Goal: Information Seeking & Learning: Learn about a topic

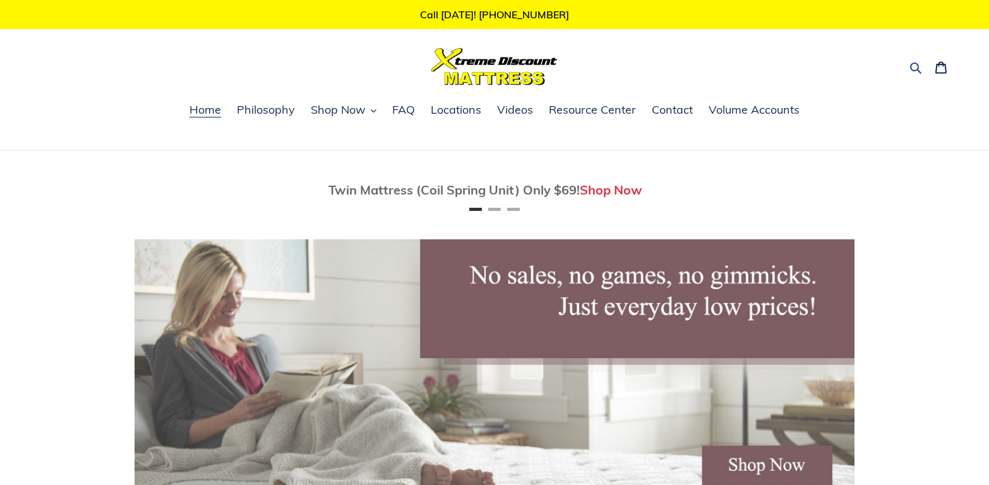
click at [914, 73] on icon "button" at bounding box center [915, 67] width 13 height 13
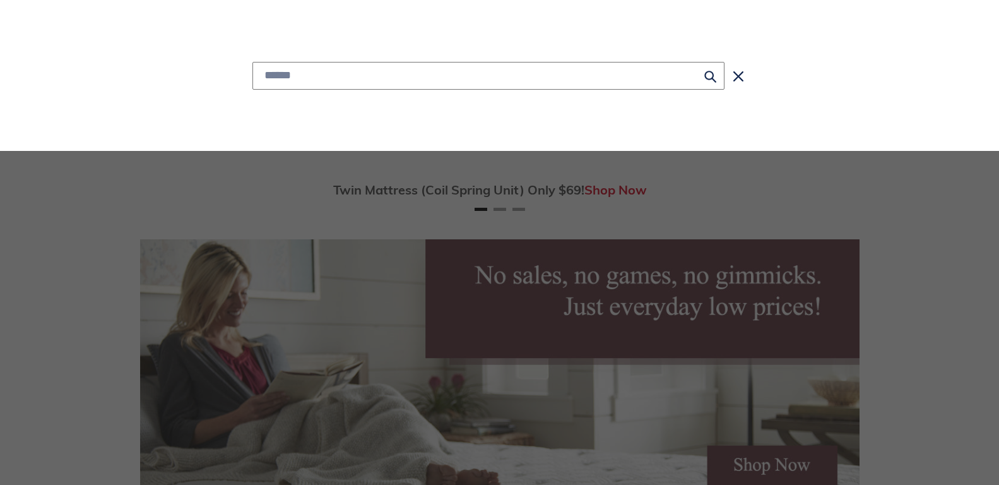
click at [421, 80] on input "Search" at bounding box center [489, 76] width 472 height 28
type input "**********"
click at [253, 90] on button "Search for “Xtreme Luxury cool mattress”" at bounding box center [488, 107] width 471 height 35
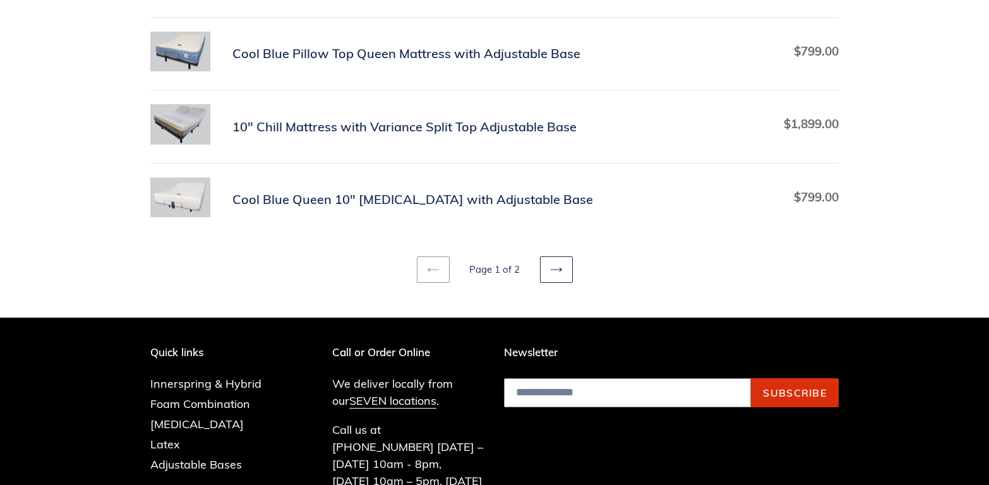
scroll to position [727, 0]
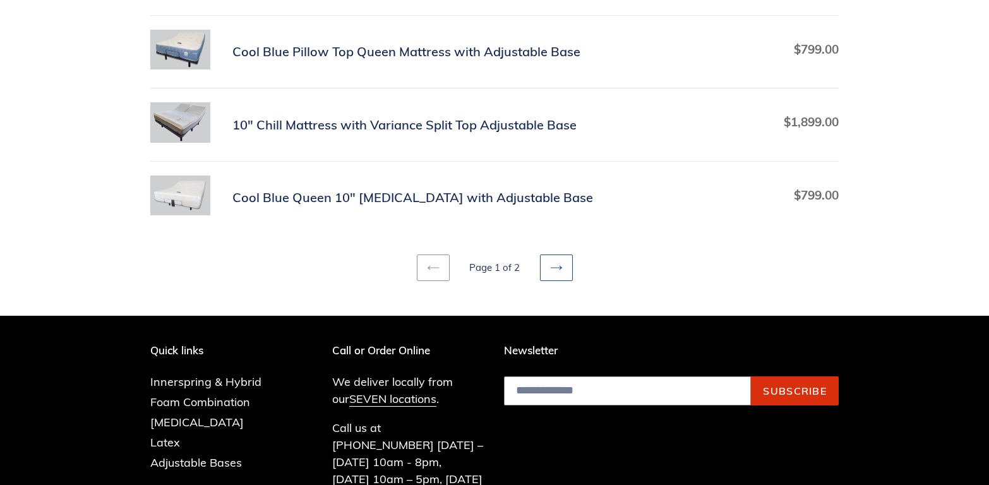
click at [560, 277] on link "Next page" at bounding box center [556, 267] width 33 height 27
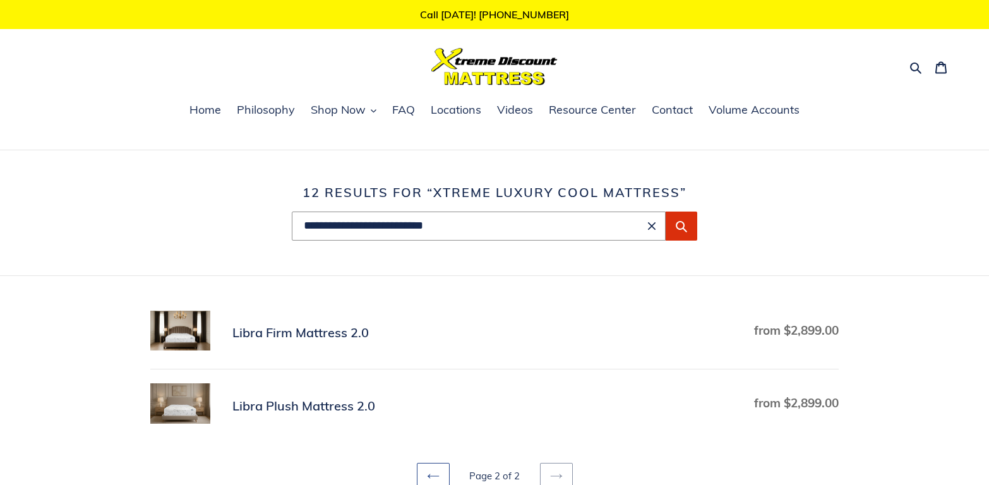
click at [436, 477] on icon at bounding box center [433, 476] width 13 height 13
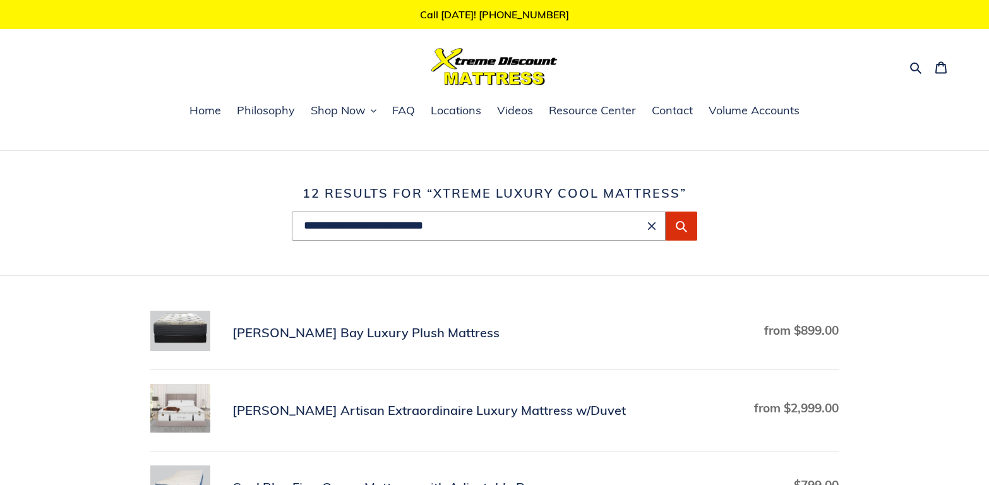
scroll to position [727, 0]
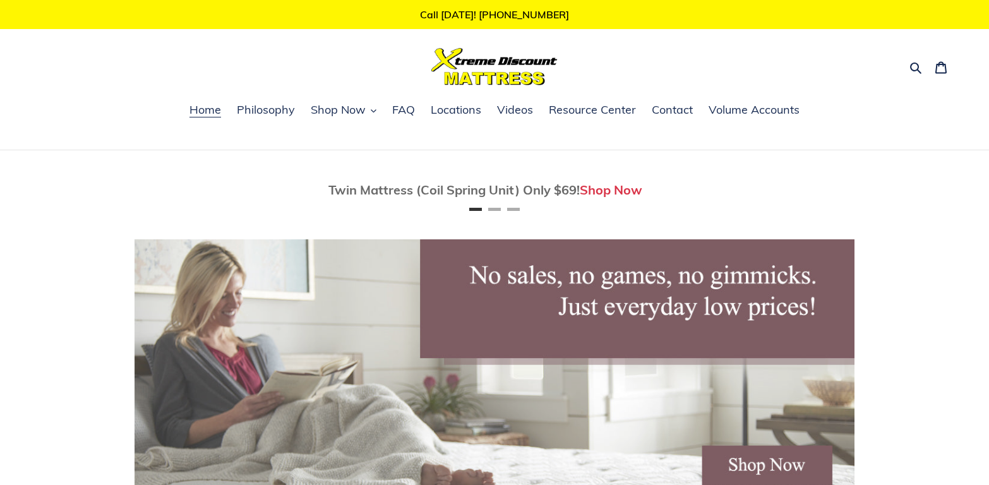
scroll to position [364, 0]
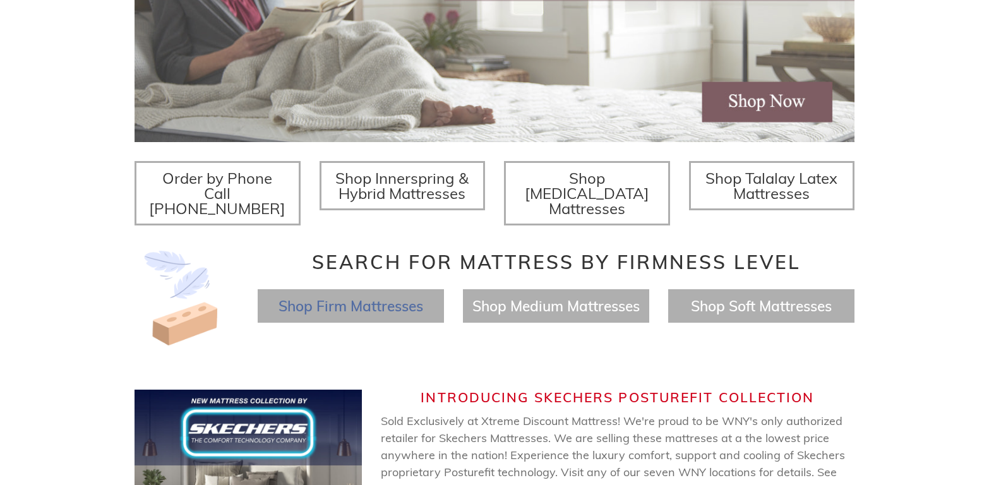
click at [364, 297] on span "Shop Firm Mattresses" at bounding box center [350, 306] width 145 height 18
click at [783, 200] on span "Shop Talalay Latex Mattresses" at bounding box center [771, 186] width 132 height 34
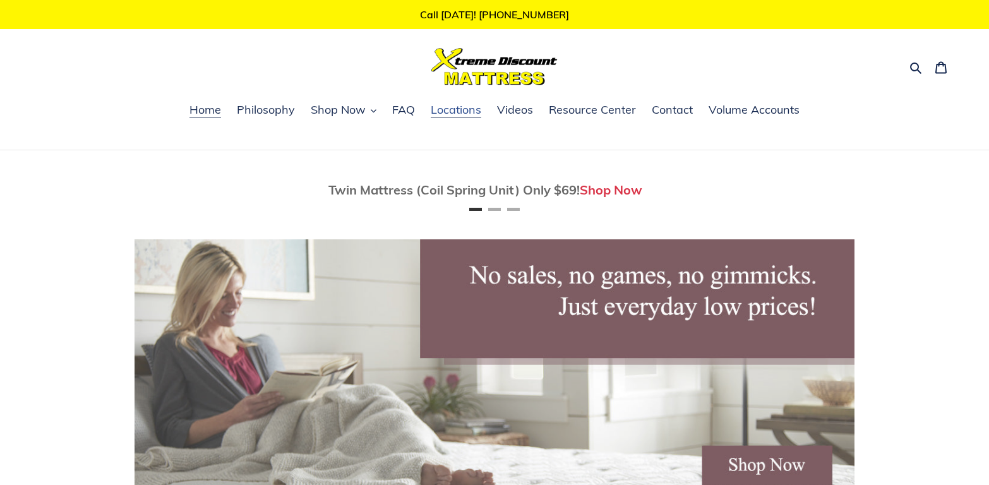
click at [446, 114] on span "Locations" at bounding box center [456, 109] width 51 height 15
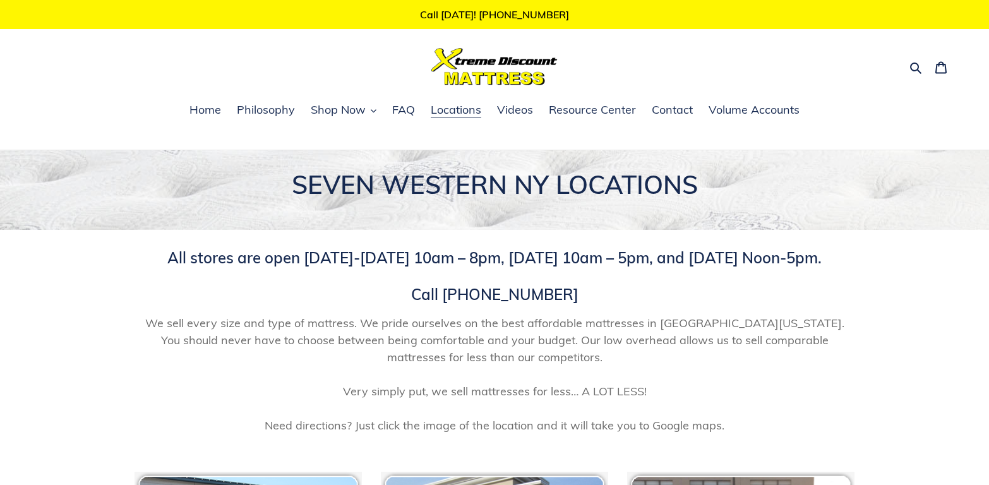
scroll to position [286, 0]
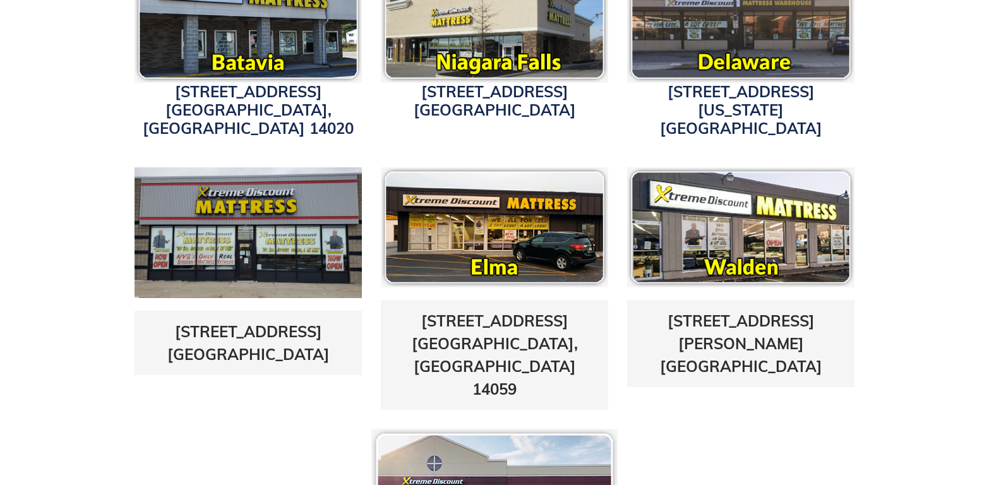
scroll to position [584, 0]
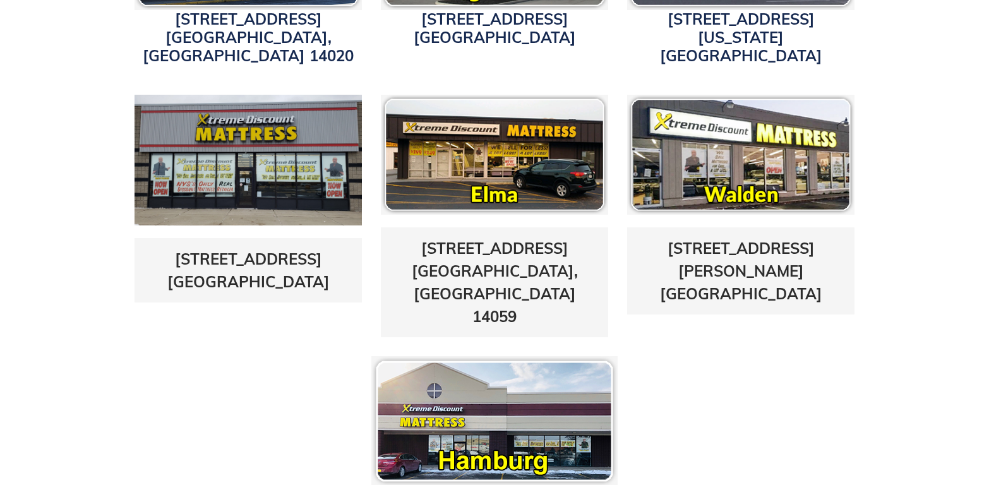
scroll to position [654, 0]
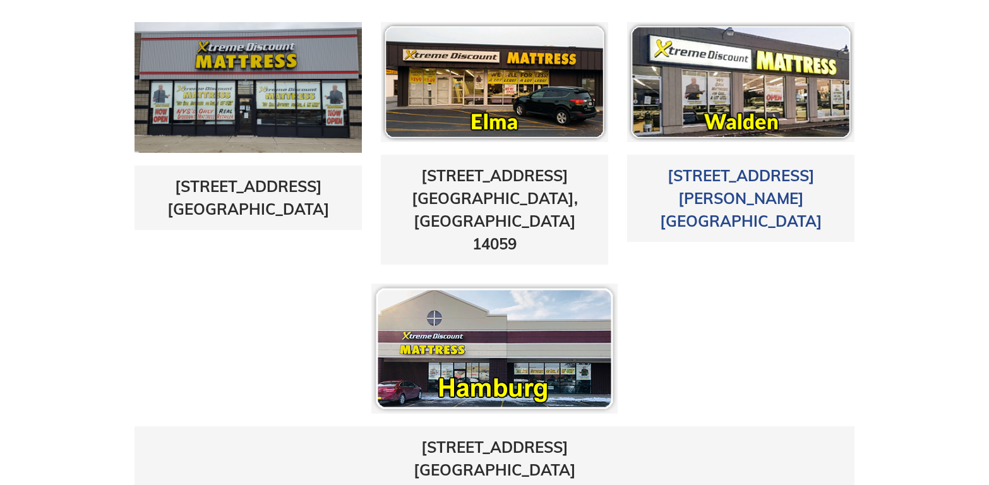
click at [751, 166] on link "1625 Walden Ave. Cheektowaga, NY 14225" at bounding box center [741, 198] width 162 height 64
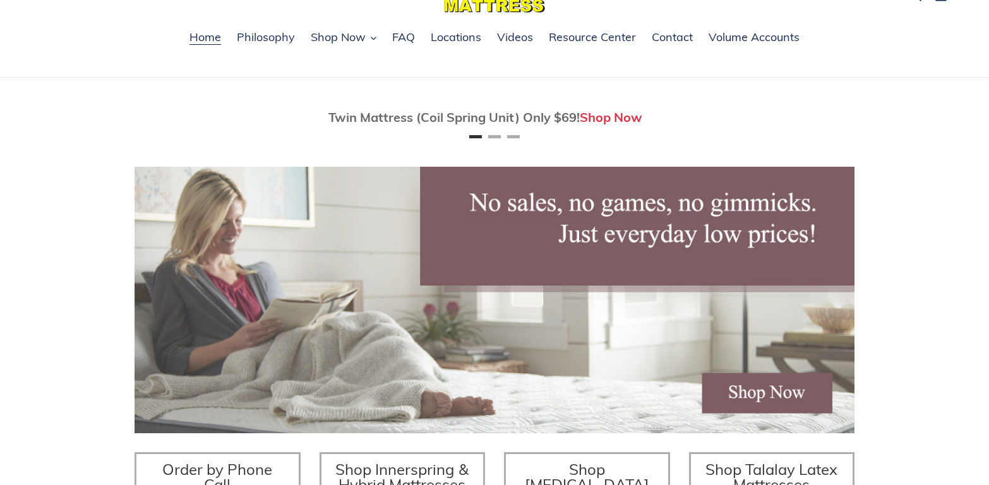
scroll to position [73, 0]
click at [246, 44] on span "Philosophy" at bounding box center [266, 37] width 58 height 15
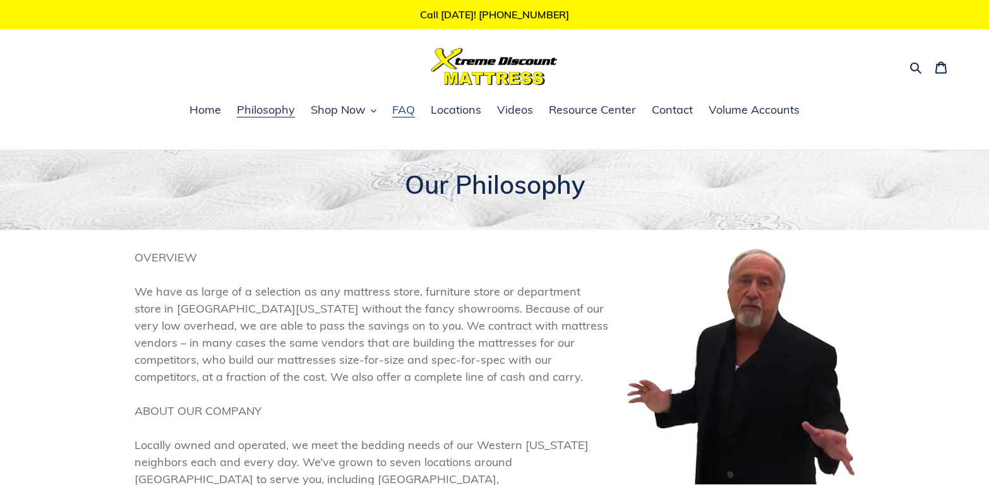
click at [400, 110] on span "FAQ" at bounding box center [403, 109] width 23 height 15
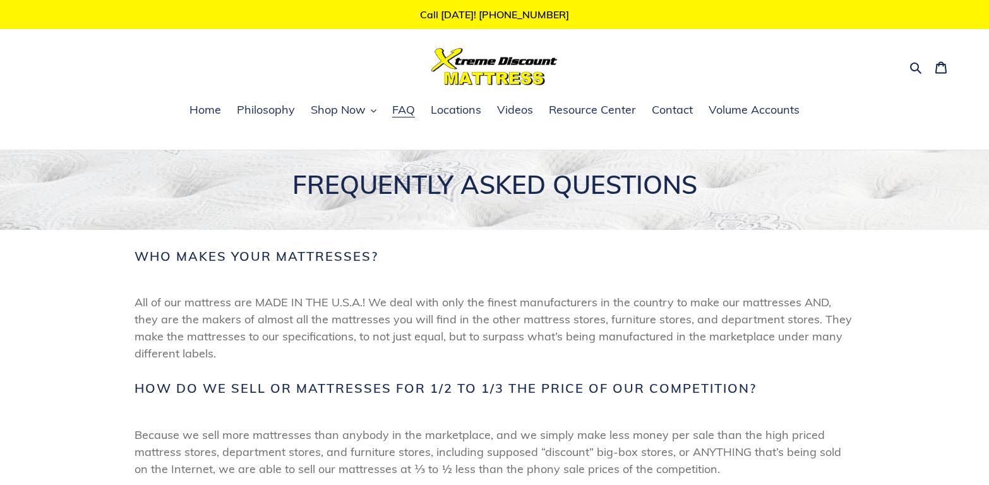
click at [525, 66] on img at bounding box center [494, 66] width 126 height 37
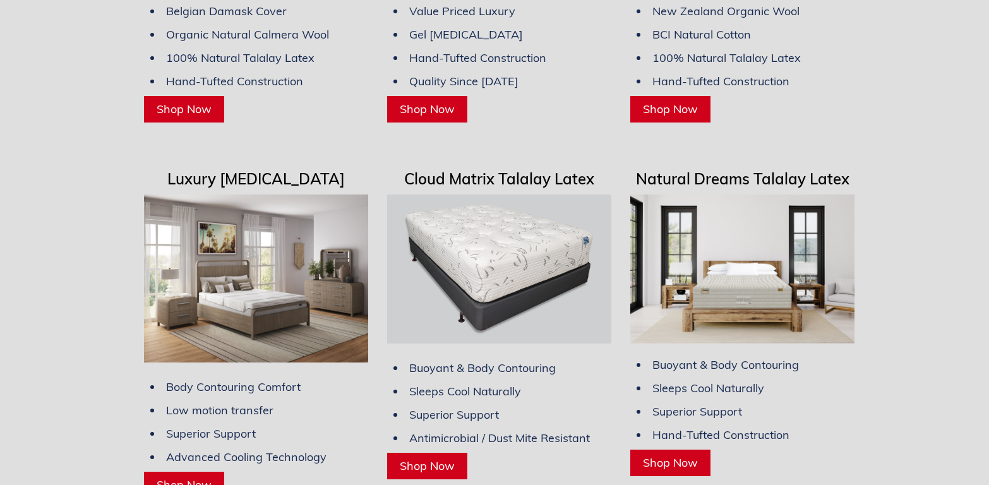
scroll to position [3418, 0]
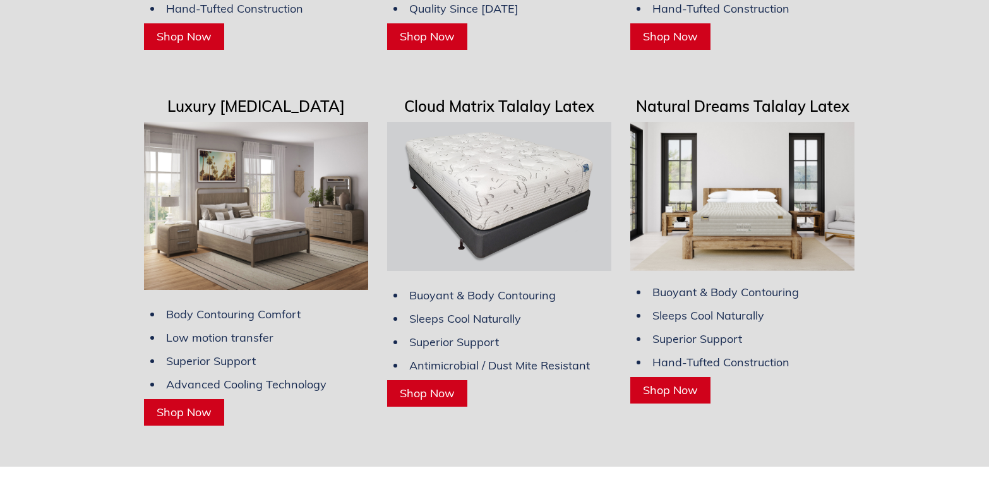
click at [191, 401] on link "Shop Now" at bounding box center [184, 412] width 80 height 27
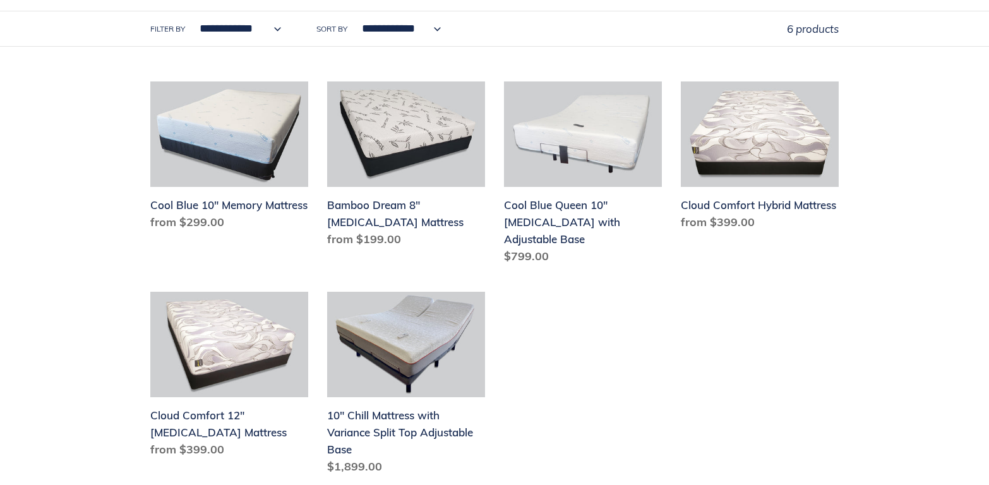
scroll to position [436, 0]
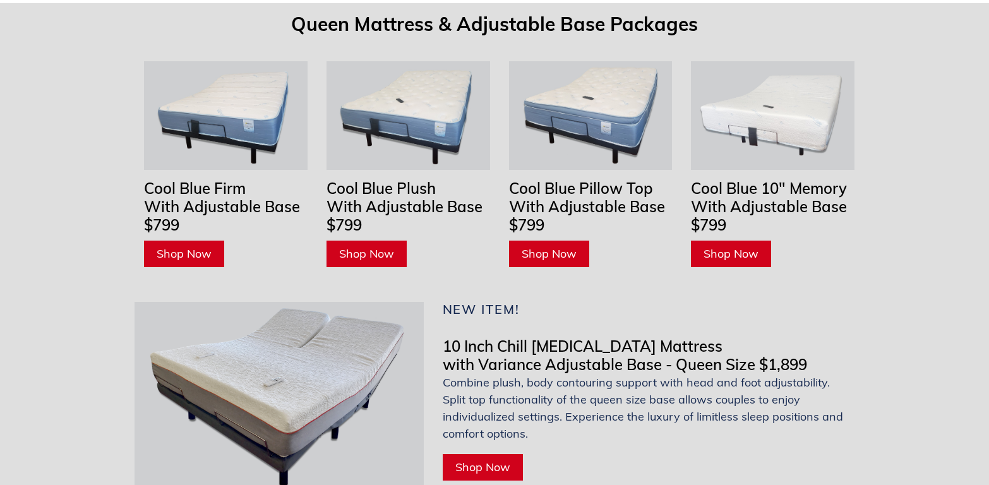
scroll to position [3927, 0]
click at [390, 241] on link "Shop Now" at bounding box center [366, 254] width 80 height 27
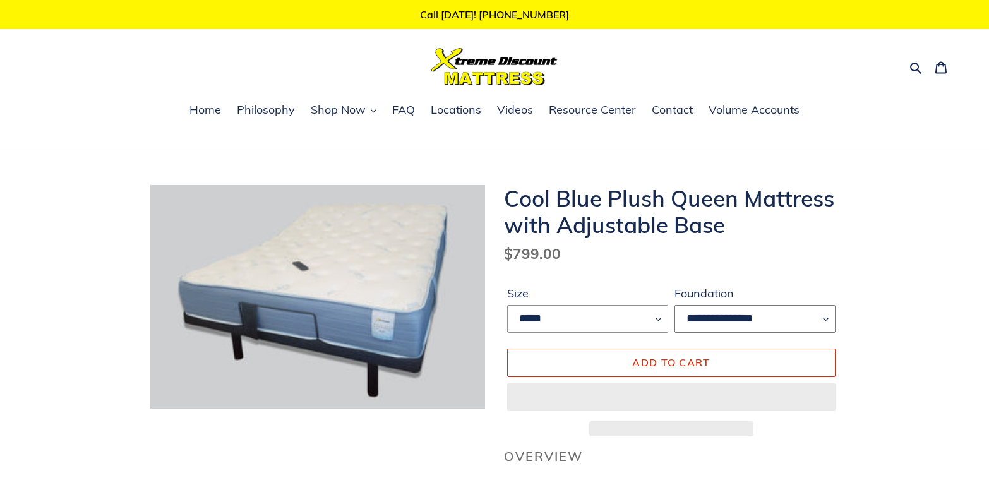
click at [787, 325] on select "**********" at bounding box center [754, 319] width 161 height 28
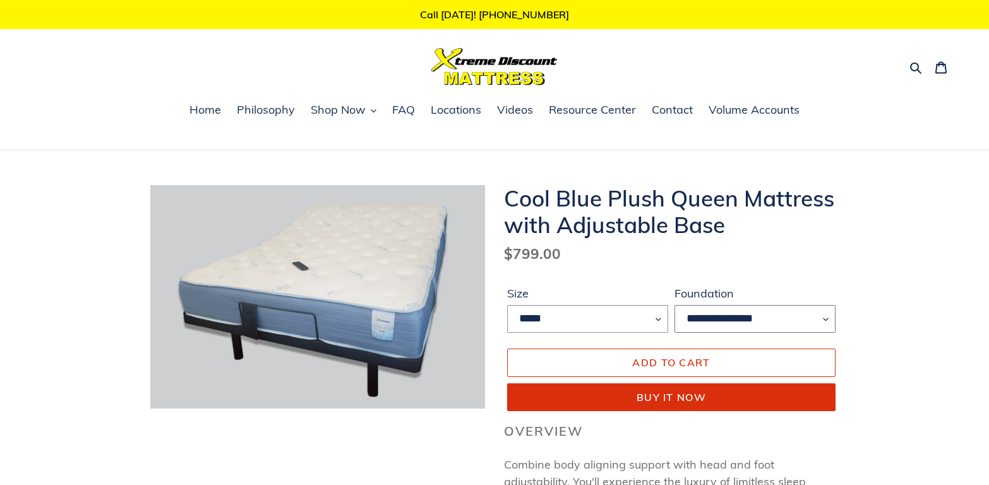
click at [794, 319] on select "**********" at bounding box center [754, 319] width 161 height 28
click at [624, 257] on dl "Regular price $799.00 Sale price $799.00 Regular price $799.00 Sale Sold out Un…" at bounding box center [671, 253] width 335 height 21
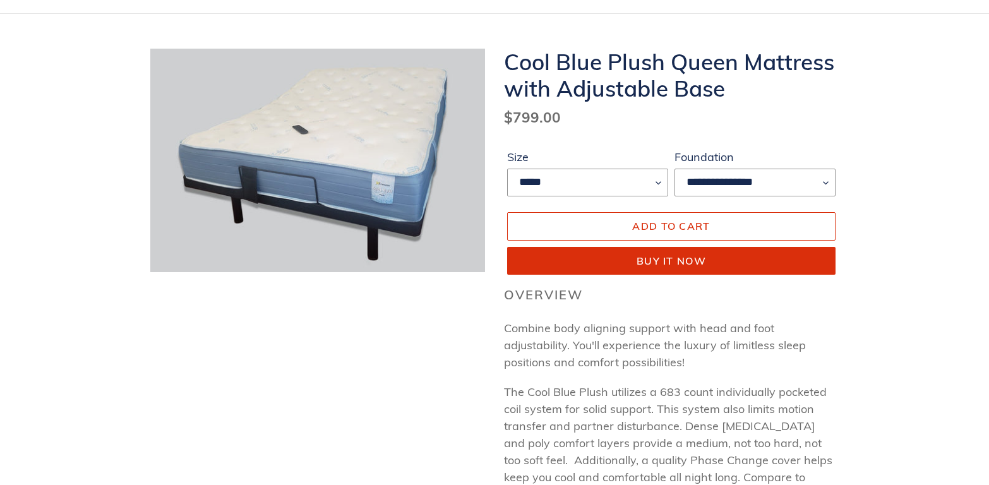
scroll to position [145, 0]
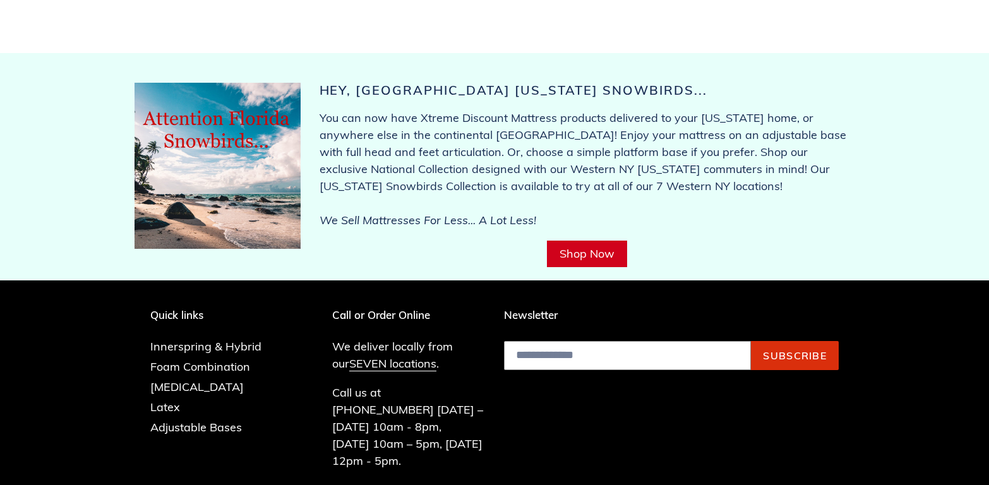
scroll to position [4945, 0]
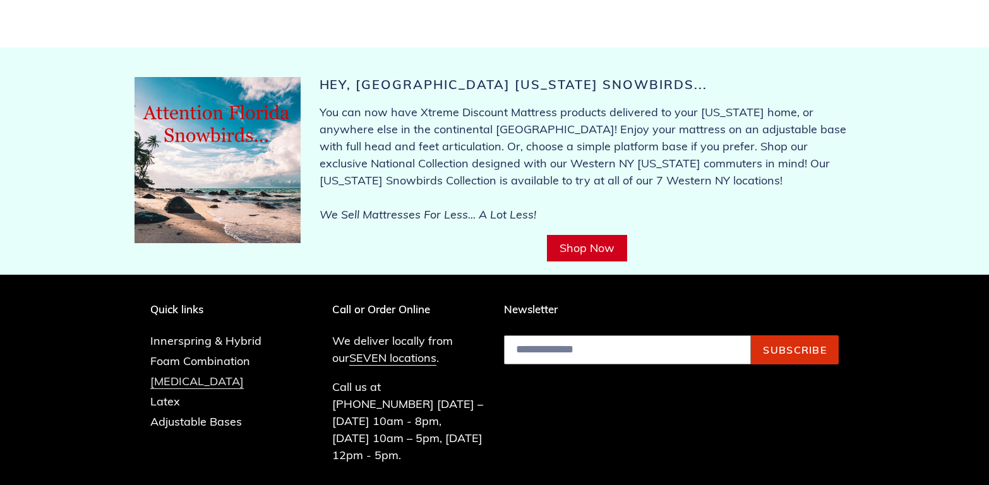
click at [179, 374] on link "[MEDICAL_DATA]" at bounding box center [196, 381] width 93 height 15
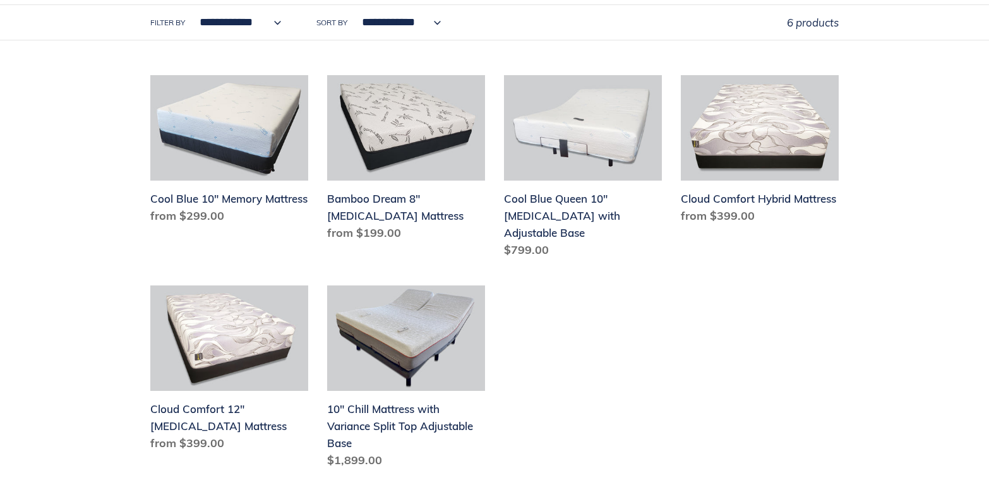
scroll to position [509, 0]
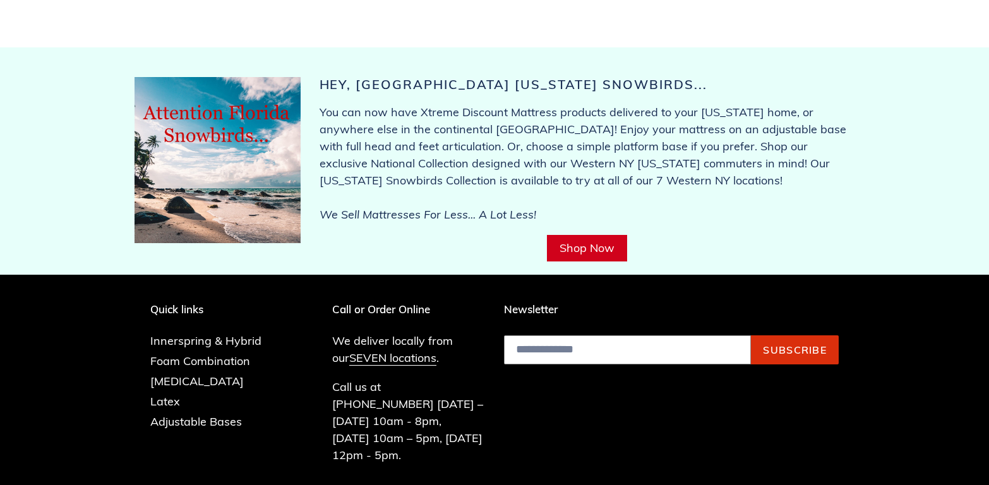
scroll to position [4945, 0]
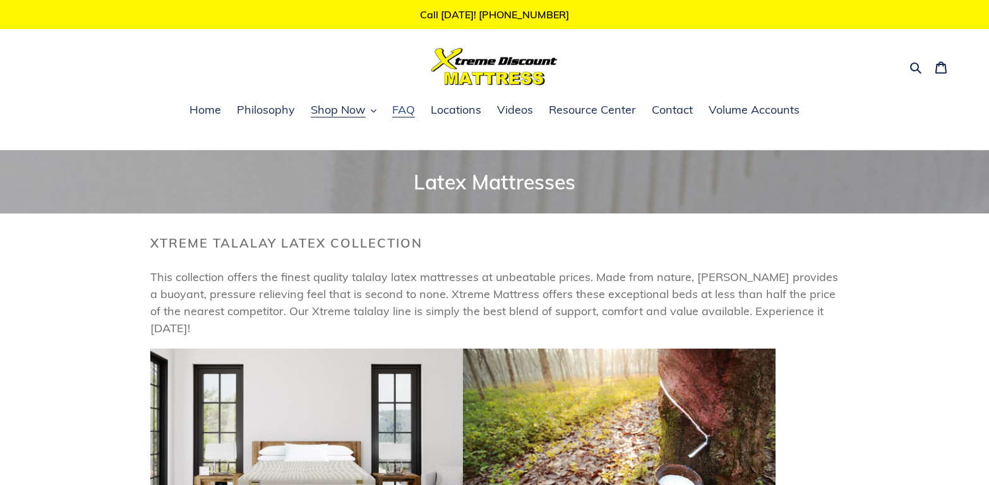
click at [400, 114] on span "FAQ" at bounding box center [403, 109] width 23 height 15
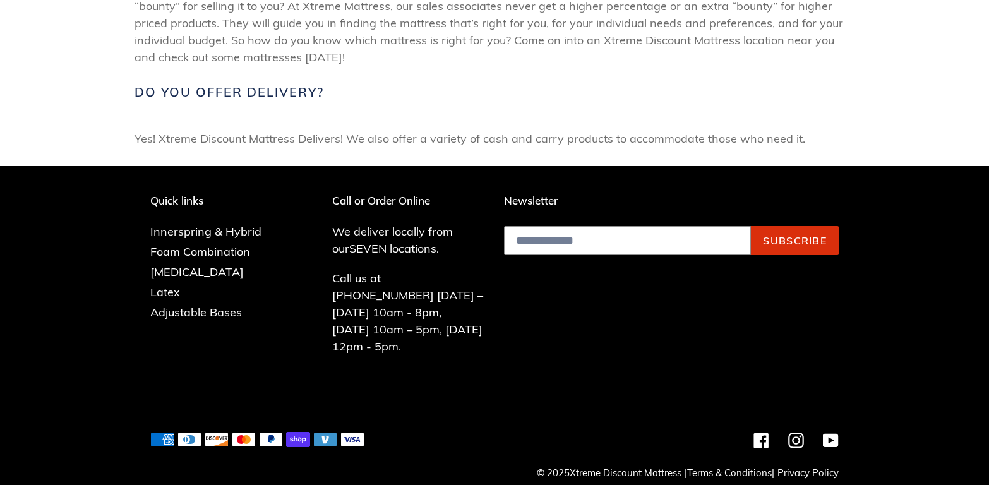
scroll to position [612, 0]
